Goal: Communication & Community: Answer question/provide support

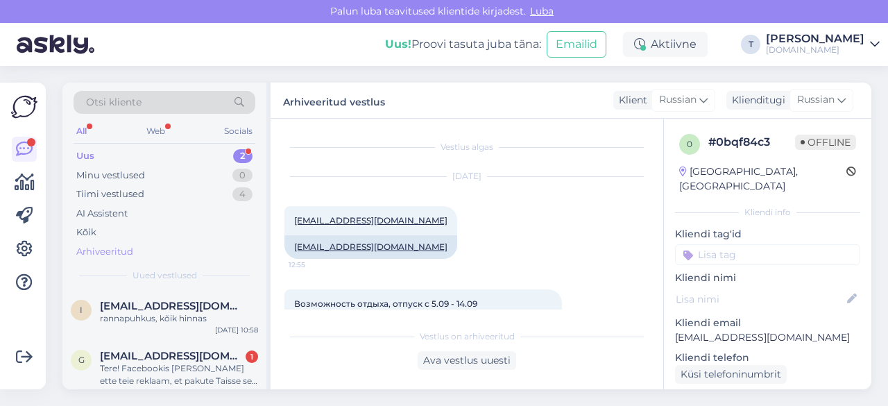
scroll to position [130, 0]
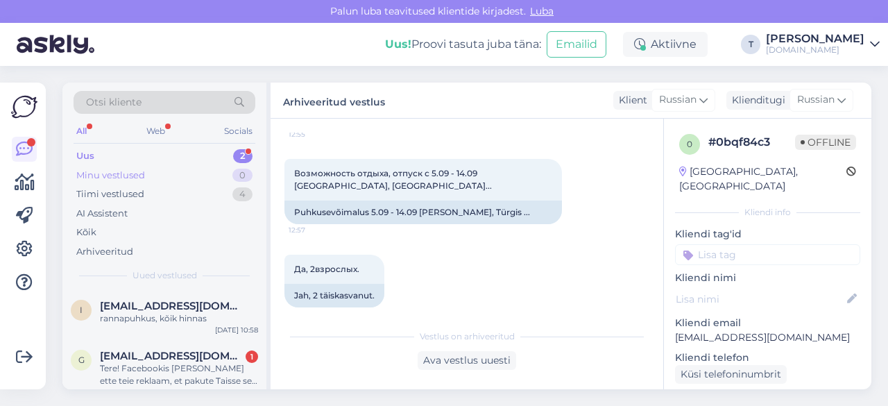
click at [173, 172] on div "Minu vestlused 0" at bounding box center [164, 175] width 182 height 19
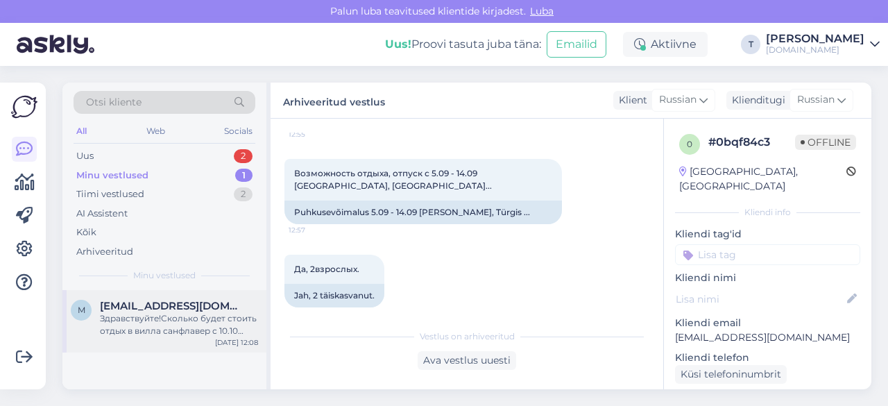
click at [168, 313] on div "Здравствуйте!Сколько будет стоить отдых в вилла санфлавер с 10.10 ,если едет од…" at bounding box center [179, 324] width 158 height 25
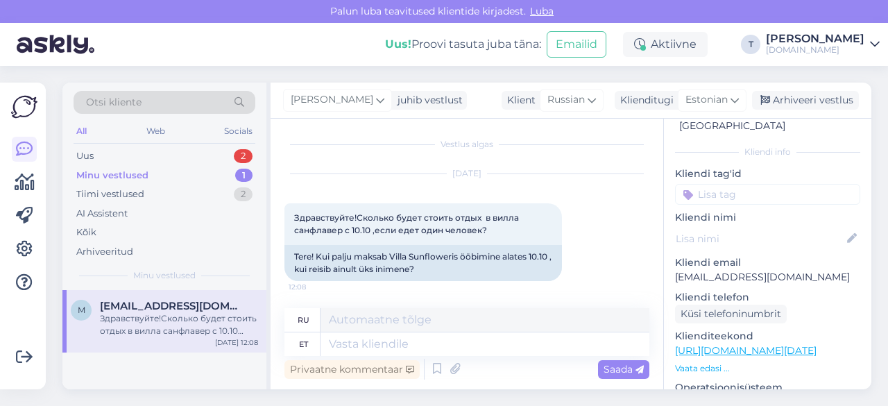
scroll to position [139, 0]
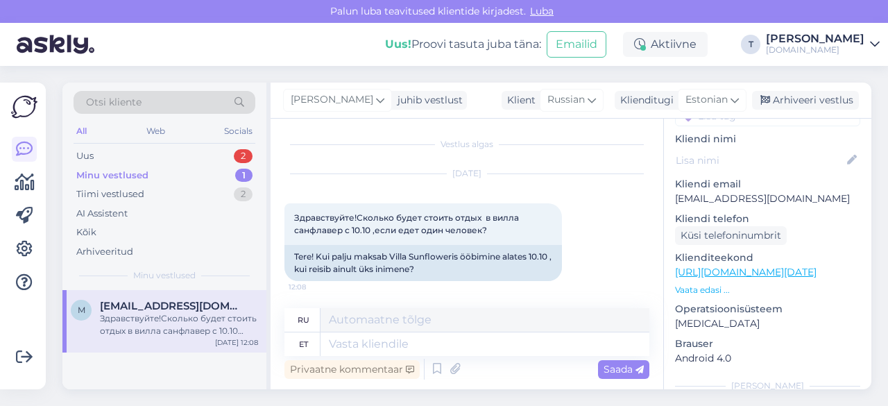
click at [707, 284] on p "Vaata edasi ..." at bounding box center [767, 290] width 185 height 12
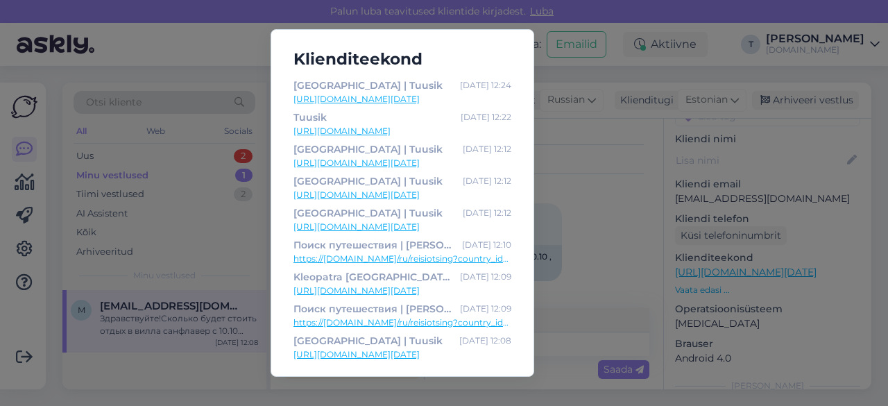
click at [587, 274] on div "[GEOGRAPHIC_DATA] | Tuusik [DATE] 12:24 [URL][DOMAIN_NAME][DATE] Tuusik [DATE] …" at bounding box center [444, 203] width 888 height 406
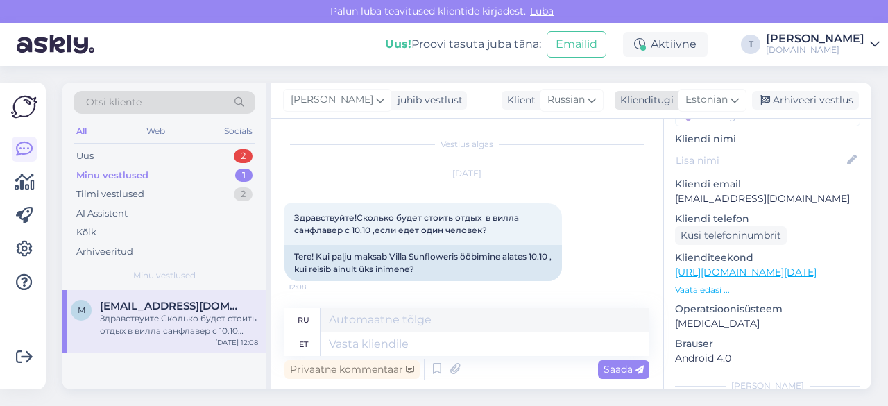
click at [714, 98] on span "Estonian" at bounding box center [706, 99] width 42 height 15
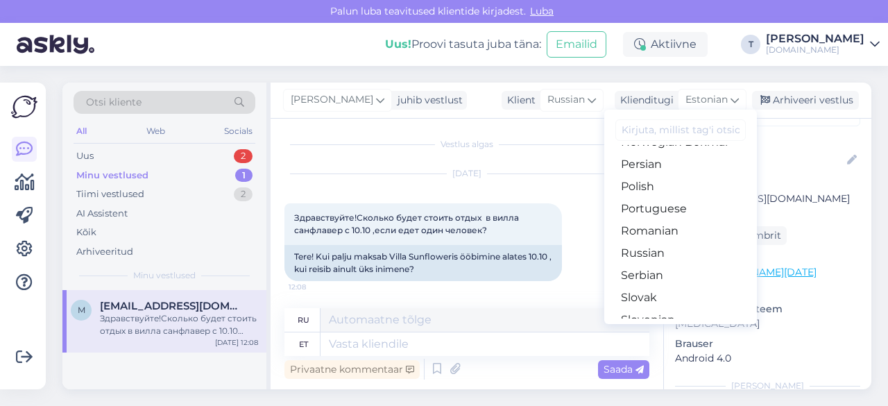
scroll to position [485, 0]
click at [673, 227] on link "Russian" at bounding box center [680, 231] width 153 height 22
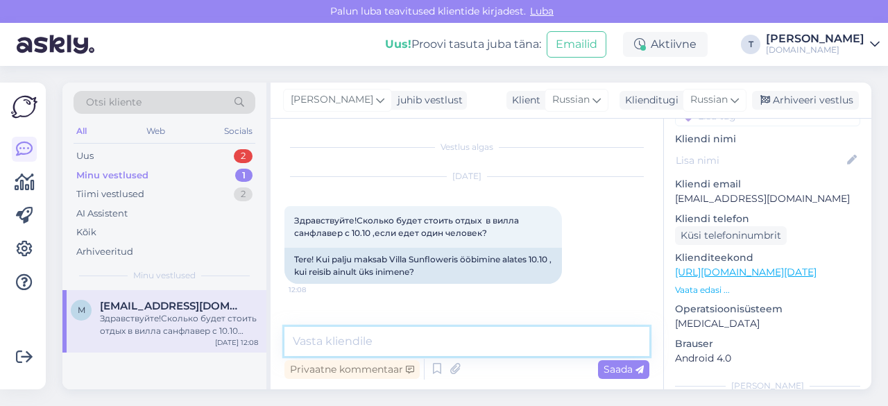
click at [409, 327] on textarea at bounding box center [466, 341] width 365 height 29
click at [291, 342] on textarea "823€" at bounding box center [466, 341] width 365 height 29
click at [376, 331] on textarea "9/10 823€" at bounding box center [466, 341] width 365 height 29
click at [302, 336] on textarea "9/10 823€" at bounding box center [466, 341] width 365 height 29
click at [367, 340] on textarea "9.10 823€" at bounding box center [466, 341] width 365 height 29
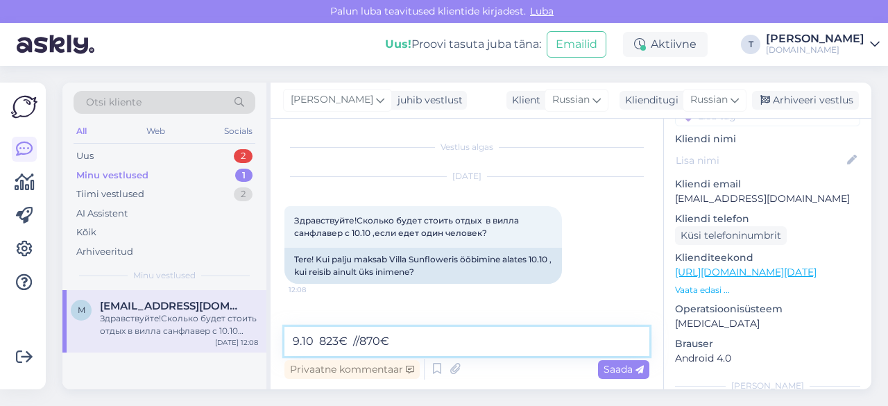
click at [360, 341] on textarea "9.10 823€ //870€" at bounding box center [466, 341] width 365 height 29
click at [431, 340] on textarea "9.10 823€ //11.10 870€" at bounding box center [466, 341] width 365 height 29
type textarea "9.10 823€ //11.10 870€ / 10.10"
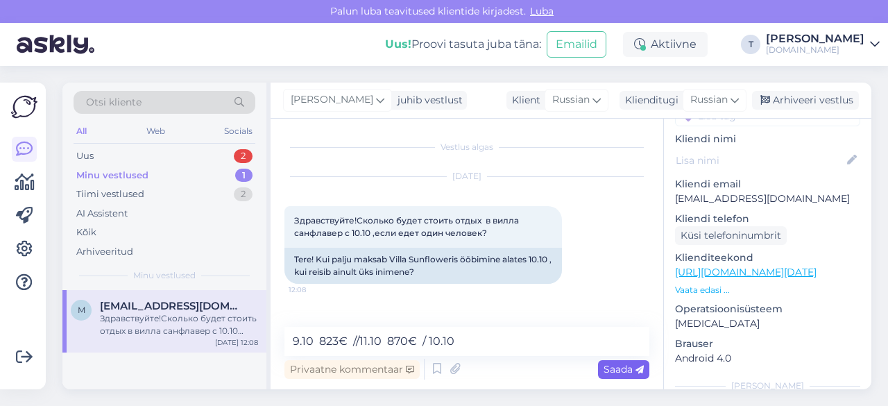
click at [613, 370] on span "Saada" at bounding box center [623, 369] width 40 height 12
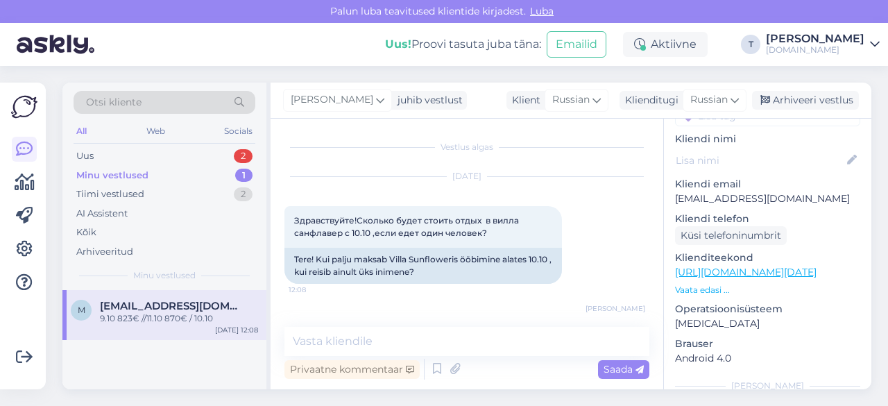
scroll to position [44, 0]
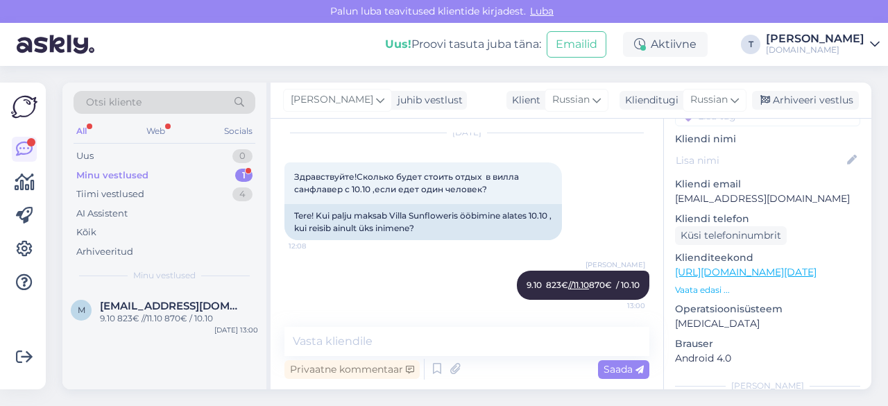
click at [132, 171] on div "Minu vestlused" at bounding box center [112, 175] width 72 height 14
click at [176, 310] on span "[EMAIL_ADDRESS][DOMAIN_NAME]" at bounding box center [172, 306] width 144 height 12
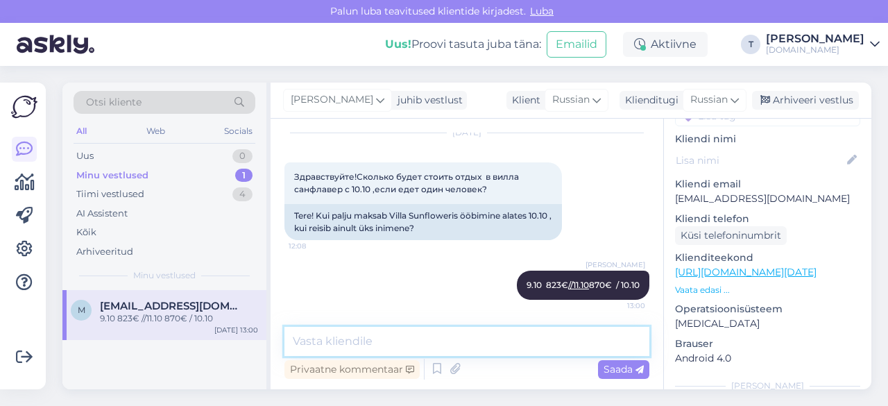
click at [560, 336] on textarea at bounding box center [466, 341] width 365 height 29
type textarea "y"
type textarea "вылета нет 10.10"
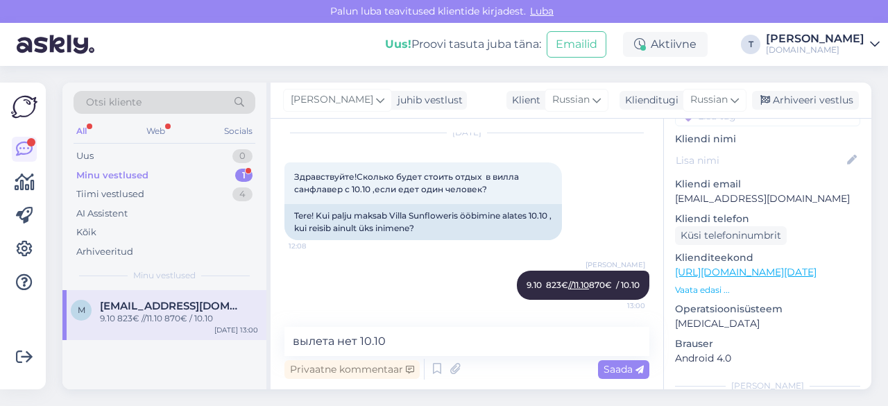
click at [614, 369] on span "Saada" at bounding box center [623, 369] width 40 height 12
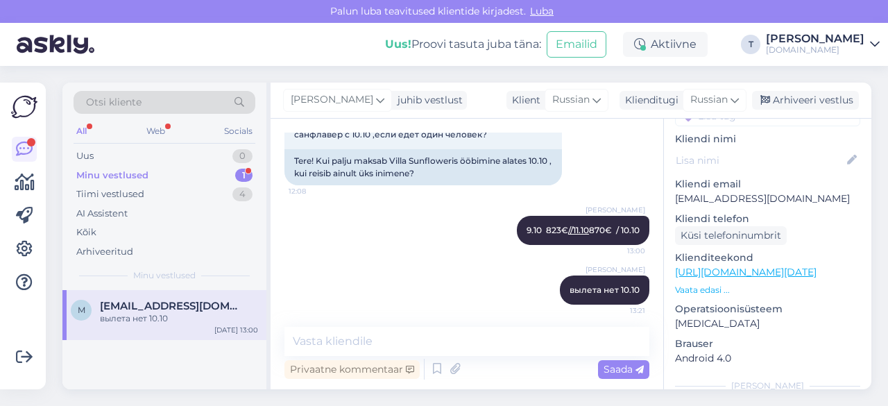
scroll to position [103, 0]
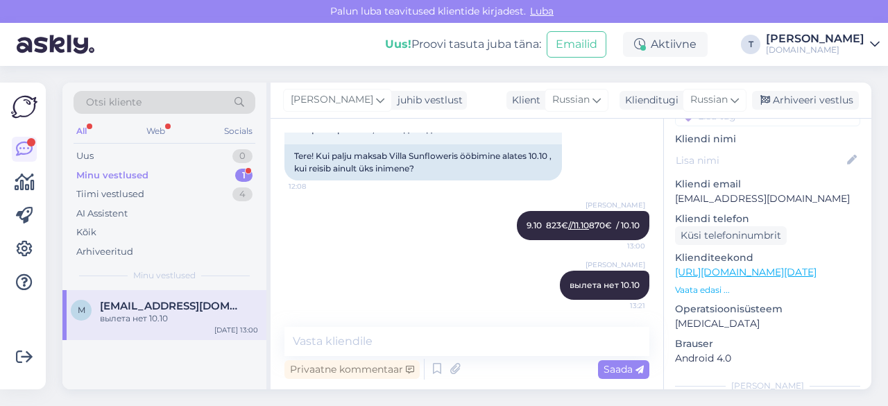
click at [147, 175] on div "Minu vestlused 1" at bounding box center [164, 175] width 182 height 19
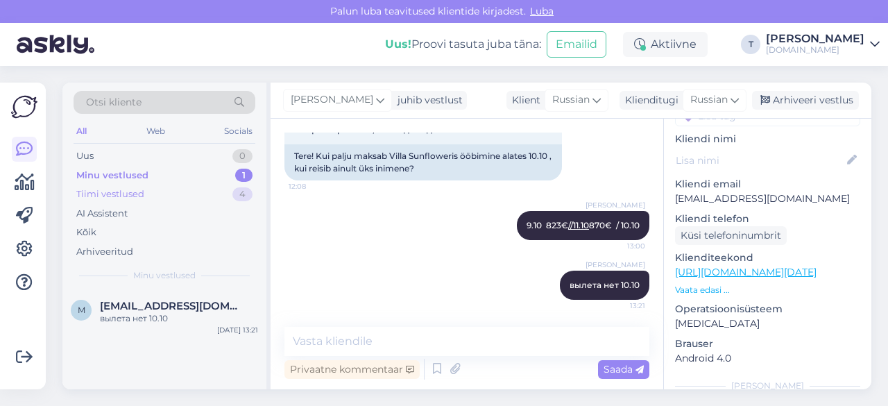
click at [156, 188] on div "Tiimi vestlused 4" at bounding box center [164, 193] width 182 height 19
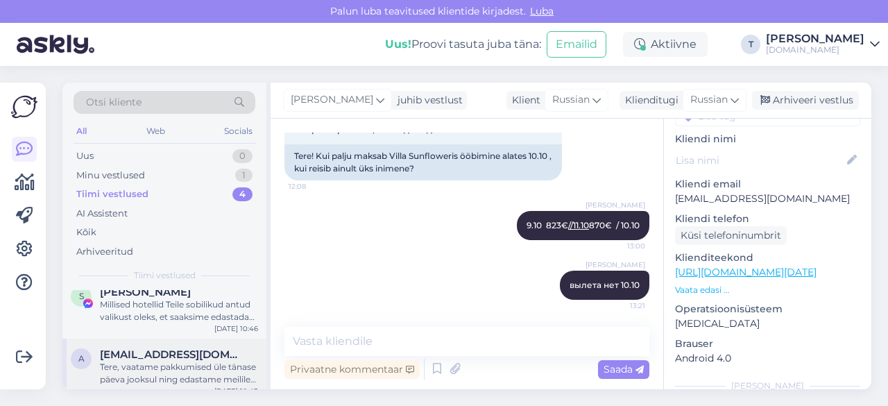
scroll to position [149, 0]
